Goal: Task Accomplishment & Management: Complete application form

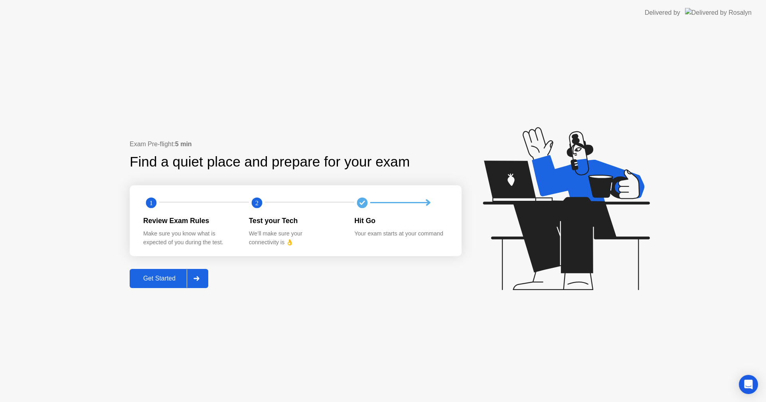
click at [199, 276] on icon at bounding box center [196, 278] width 6 height 5
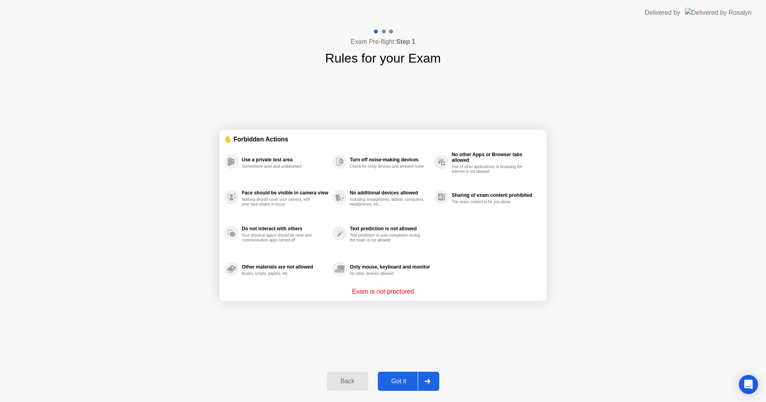
click at [429, 378] on div at bounding box center [427, 382] width 19 height 18
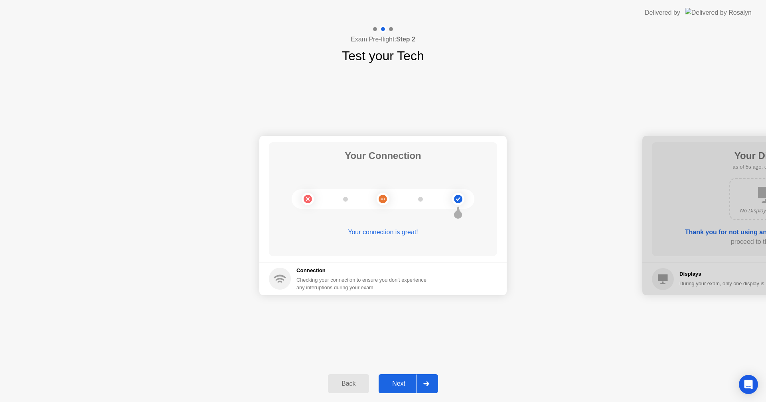
click at [428, 385] on icon at bounding box center [426, 384] width 6 height 5
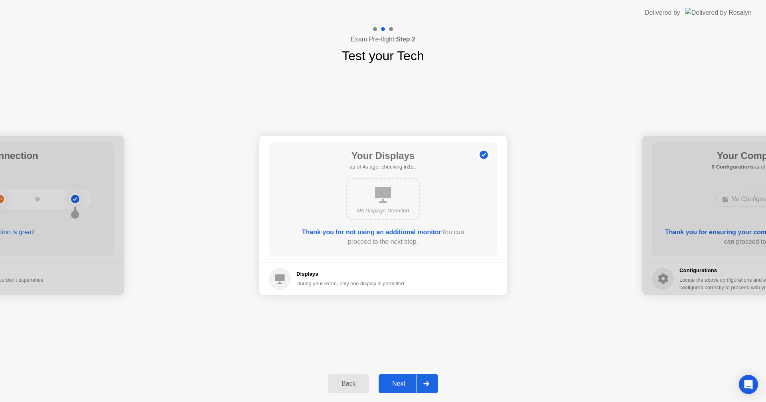
click at [428, 385] on icon at bounding box center [426, 384] width 6 height 5
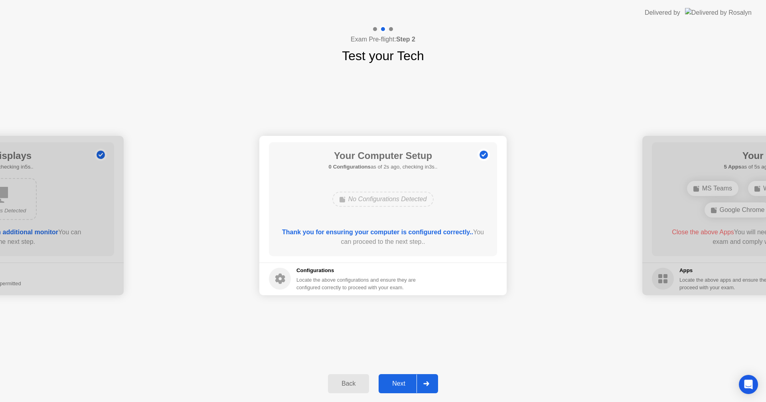
click at [428, 385] on icon at bounding box center [426, 384] width 6 height 5
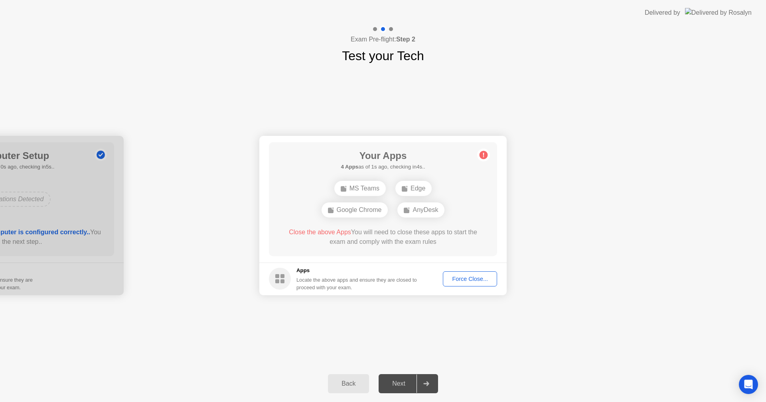
click at [473, 278] on div "Force Close..." at bounding box center [470, 279] width 49 height 6
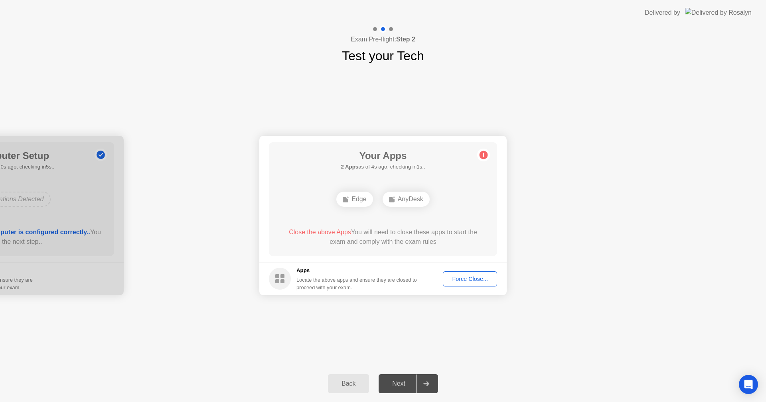
click at [352, 202] on div "Edge" at bounding box center [354, 199] width 36 height 15
click at [467, 278] on div "Force Close..." at bounding box center [470, 279] width 49 height 6
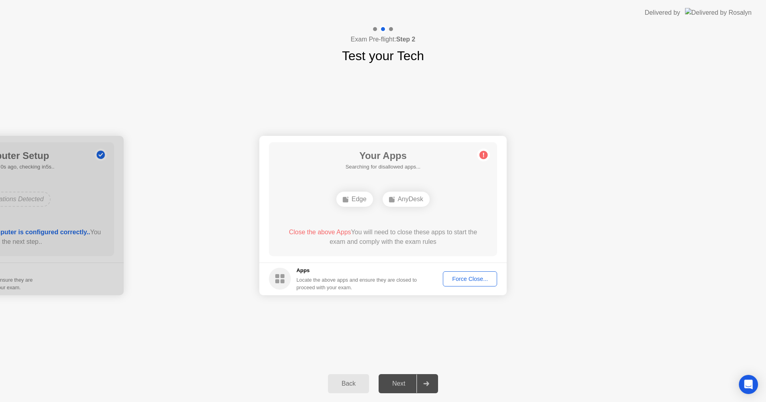
click at [476, 280] on div "Force Close..." at bounding box center [470, 279] width 49 height 6
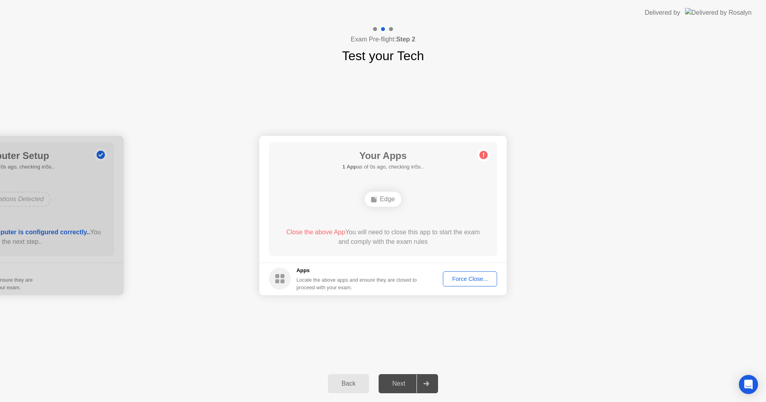
click at [456, 280] on div "Force Close..." at bounding box center [470, 279] width 49 height 6
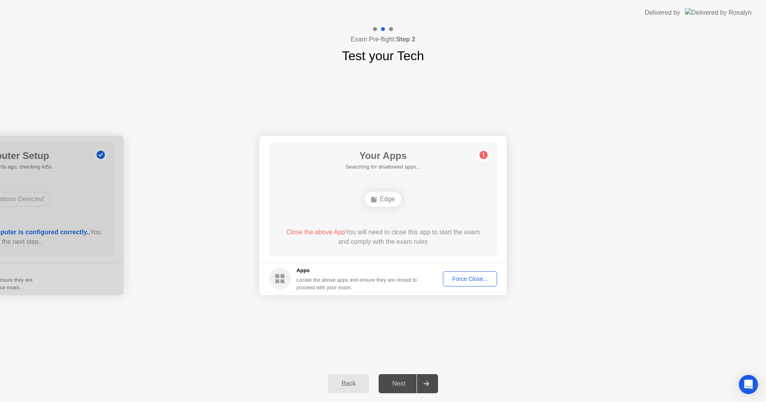
click at [455, 276] on div "Force Close..." at bounding box center [470, 279] width 49 height 6
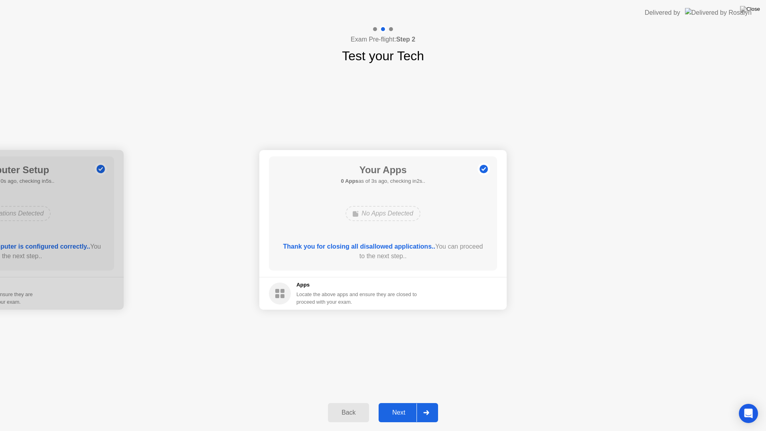
click at [425, 402] on div at bounding box center [425, 412] width 19 height 18
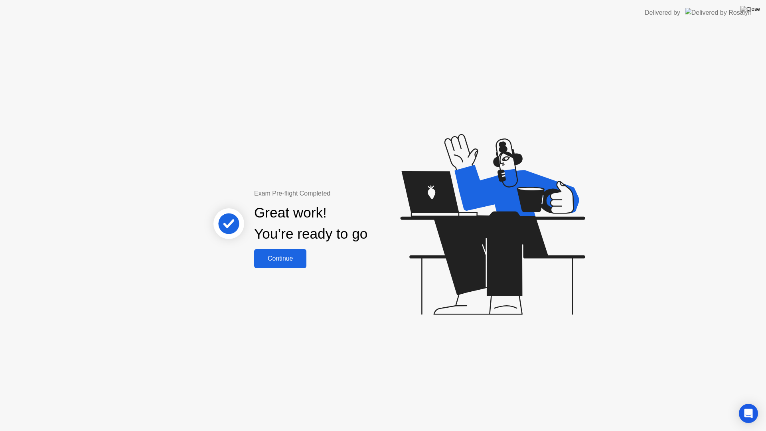
click at [290, 262] on div "Continue" at bounding box center [279, 258] width 47 height 7
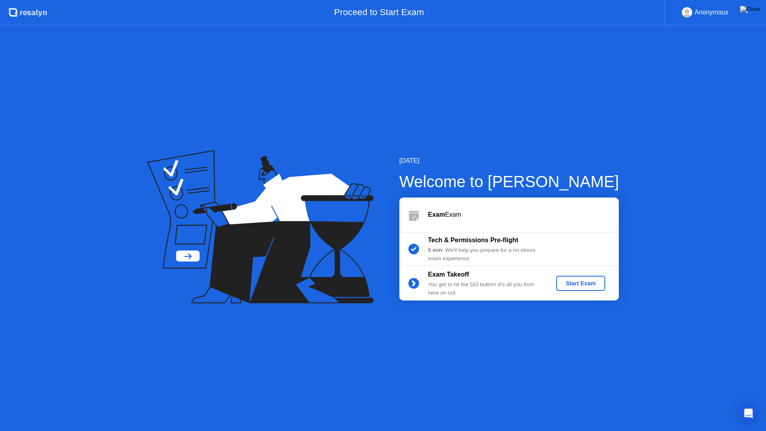
click at [580, 283] on div "Start Exam" at bounding box center [580, 283] width 43 height 6
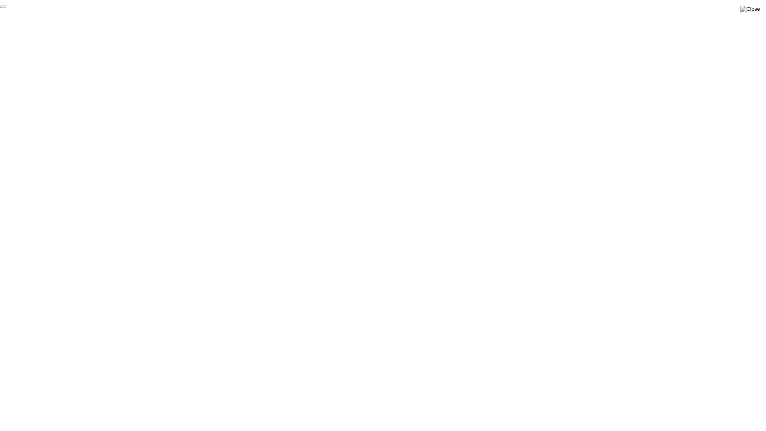
click div "End Proctoring Session"
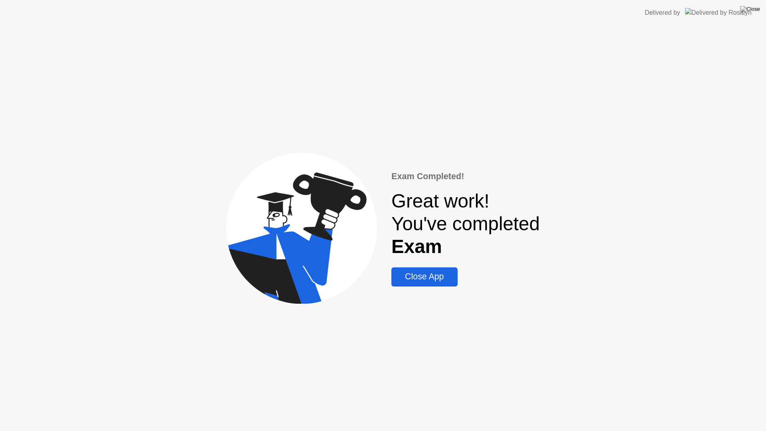
click at [418, 279] on div "Close App" at bounding box center [424, 277] width 61 height 10
